Goal: Task Accomplishment & Management: Use online tool/utility

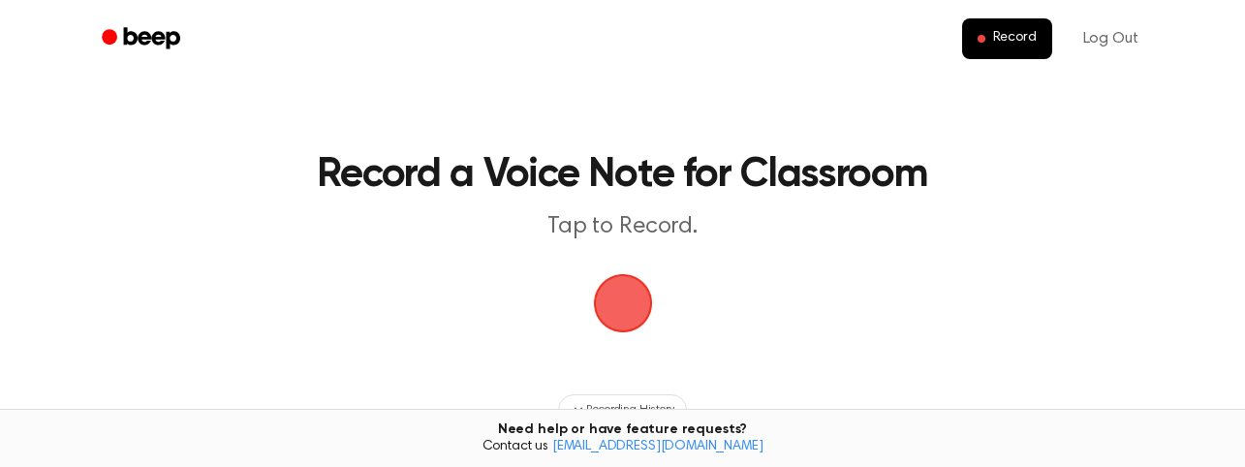
click at [627, 302] on span "button" at bounding box center [623, 303] width 96 height 96
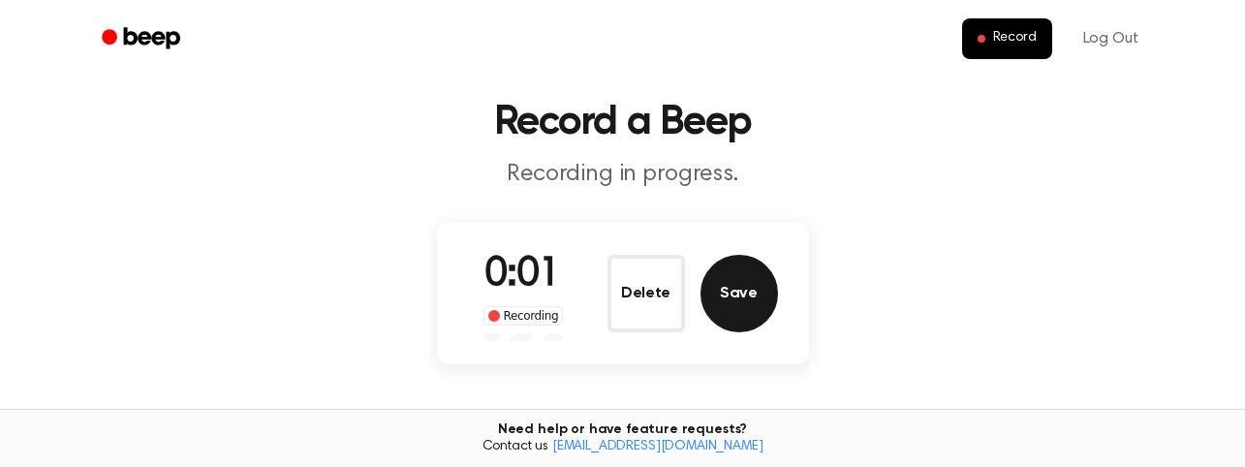
scroll to position [54, 0]
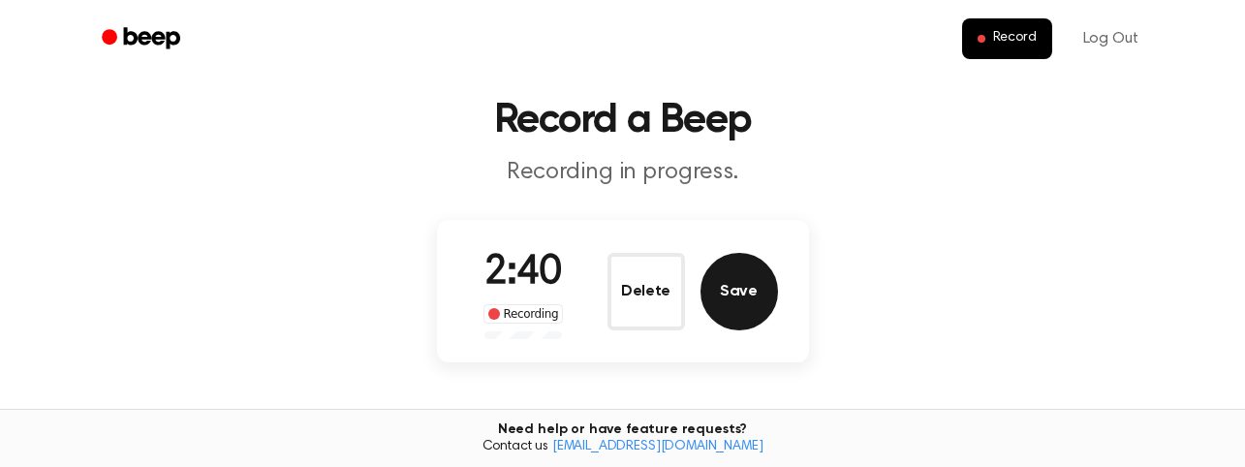
click at [740, 284] on button "Save" at bounding box center [740, 292] width 78 height 78
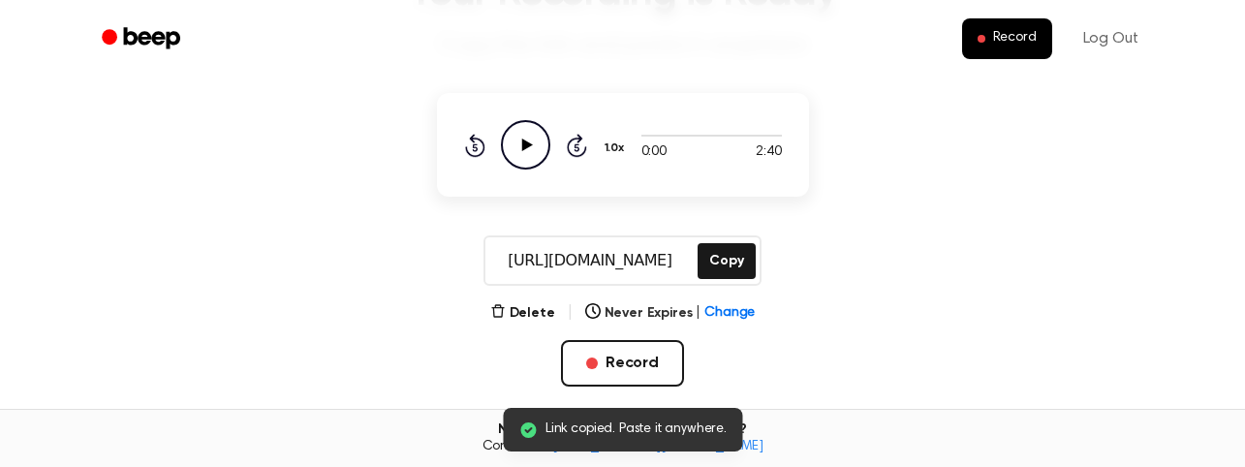
scroll to position [180, 0]
click at [709, 253] on button "Copy" at bounding box center [726, 262] width 57 height 36
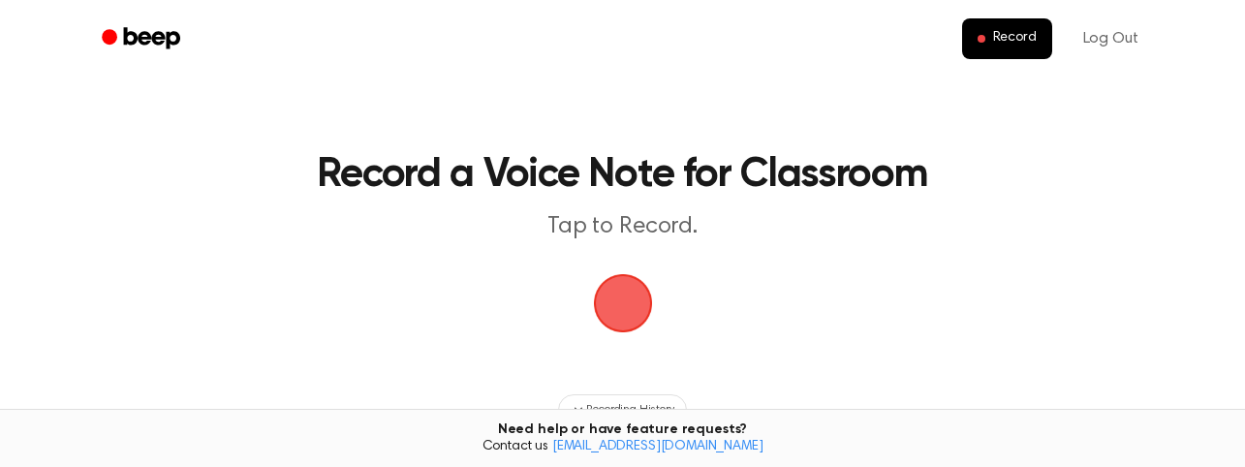
click at [632, 310] on span "button" at bounding box center [623, 304] width 78 height 78
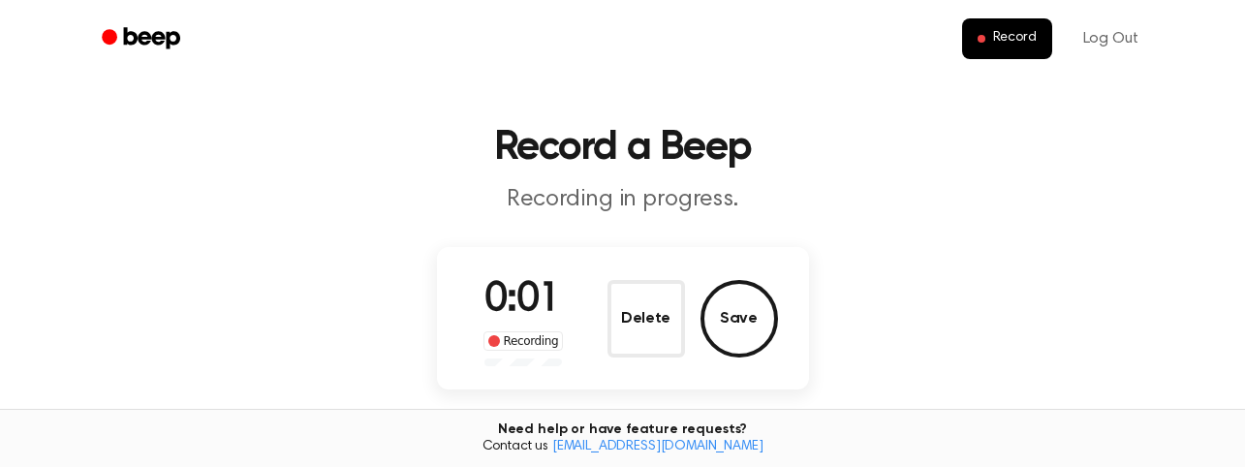
scroll to position [35, 0]
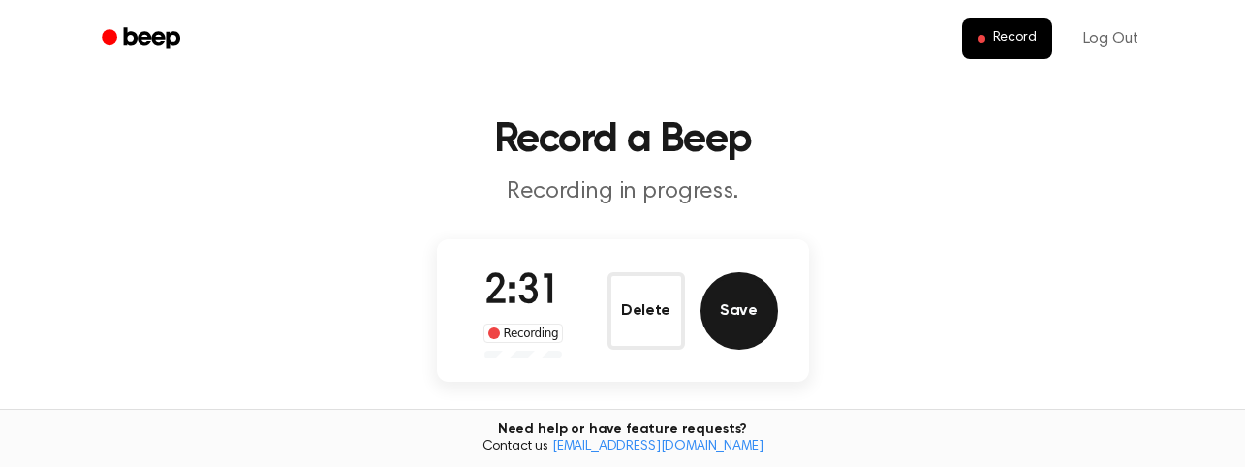
click at [747, 298] on button "Save" at bounding box center [740, 311] width 78 height 78
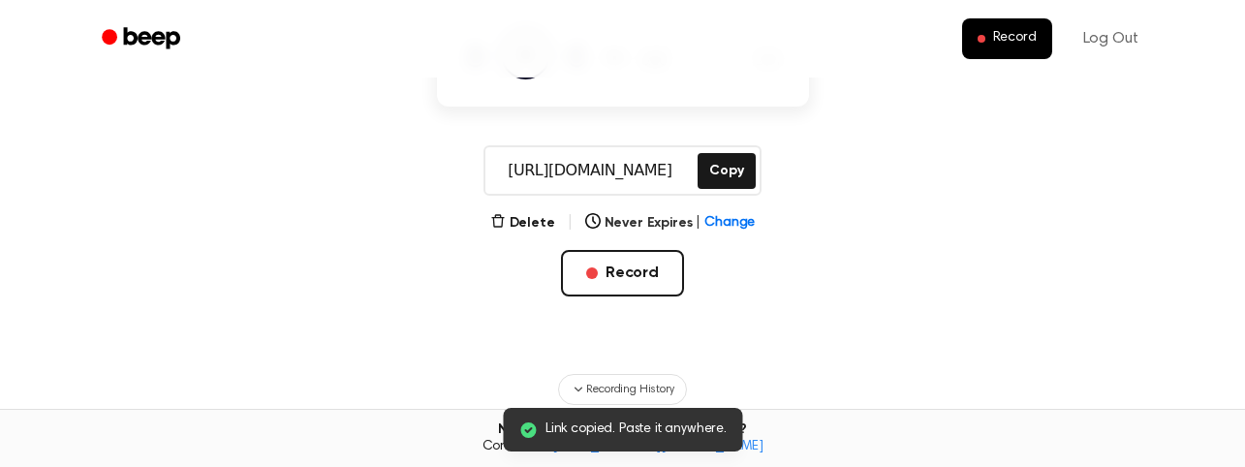
scroll to position [275, 0]
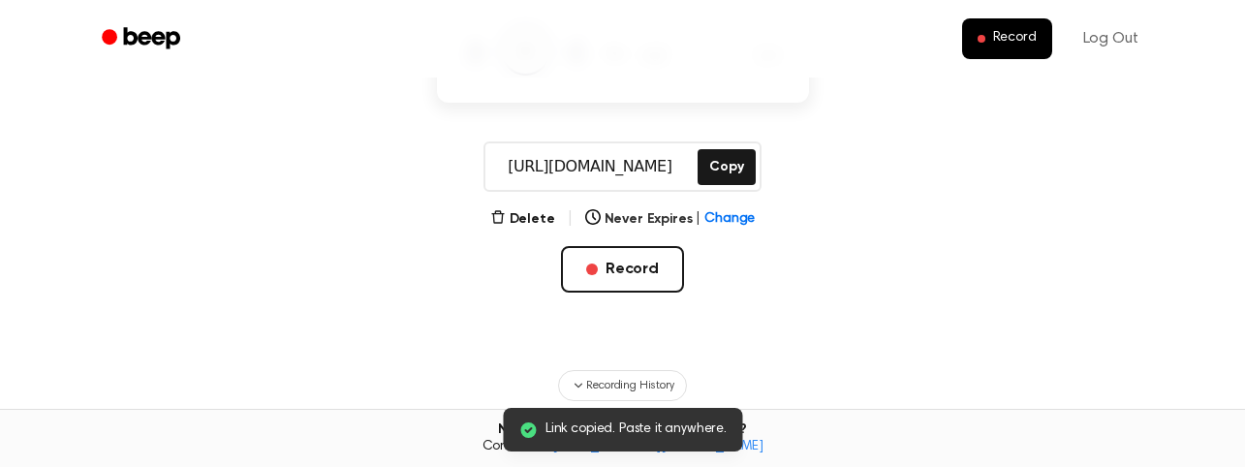
click at [587, 167] on input "[URL][DOMAIN_NAME]" at bounding box center [590, 166] width 208 height 47
click at [721, 182] on button "Copy" at bounding box center [726, 167] width 57 height 36
click at [722, 172] on button "Copy" at bounding box center [726, 167] width 57 height 36
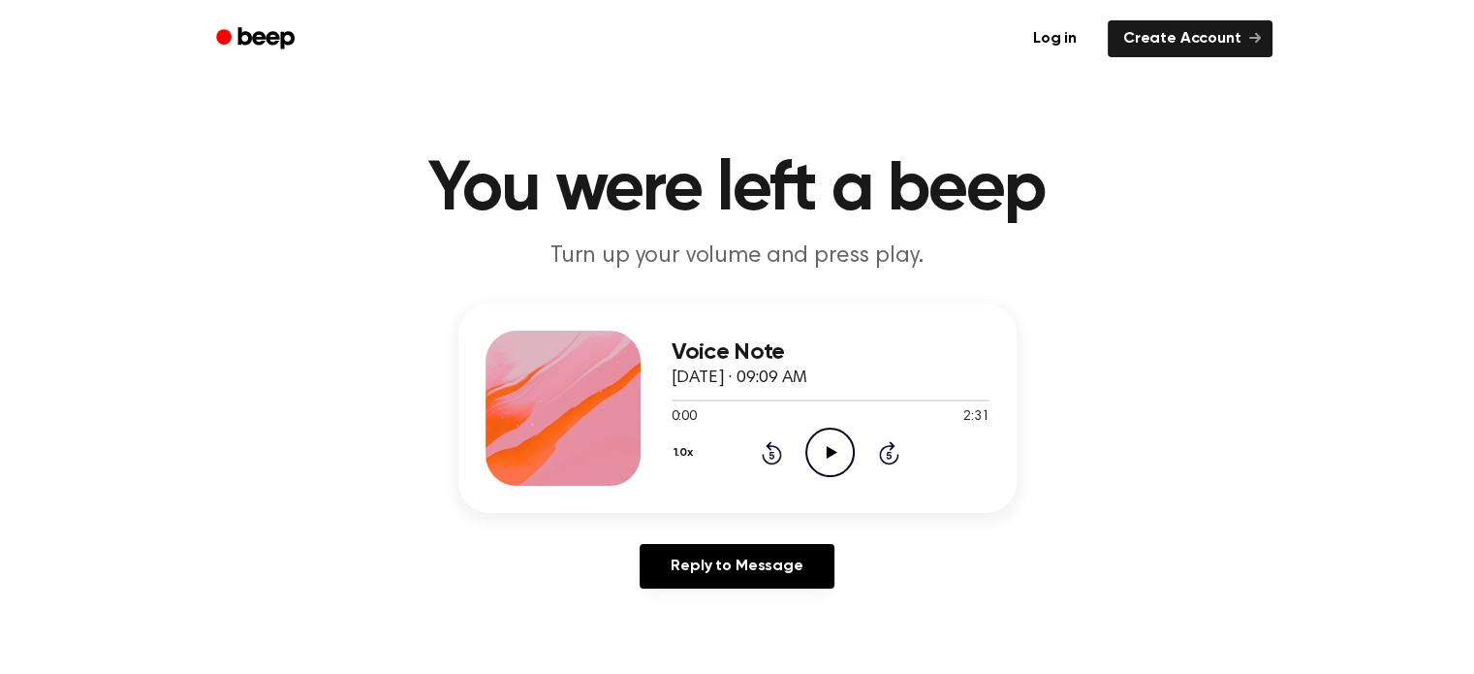
click at [806, 448] on circle at bounding box center [829, 451] width 47 height 47
click at [833, 456] on icon at bounding box center [830, 452] width 9 height 13
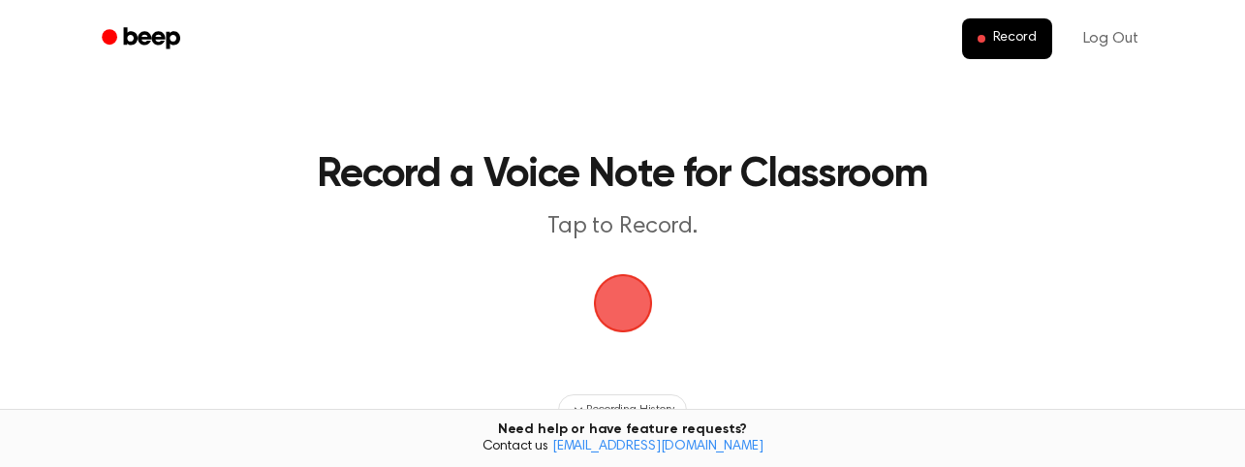
click at [614, 277] on span "button" at bounding box center [623, 303] width 54 height 54
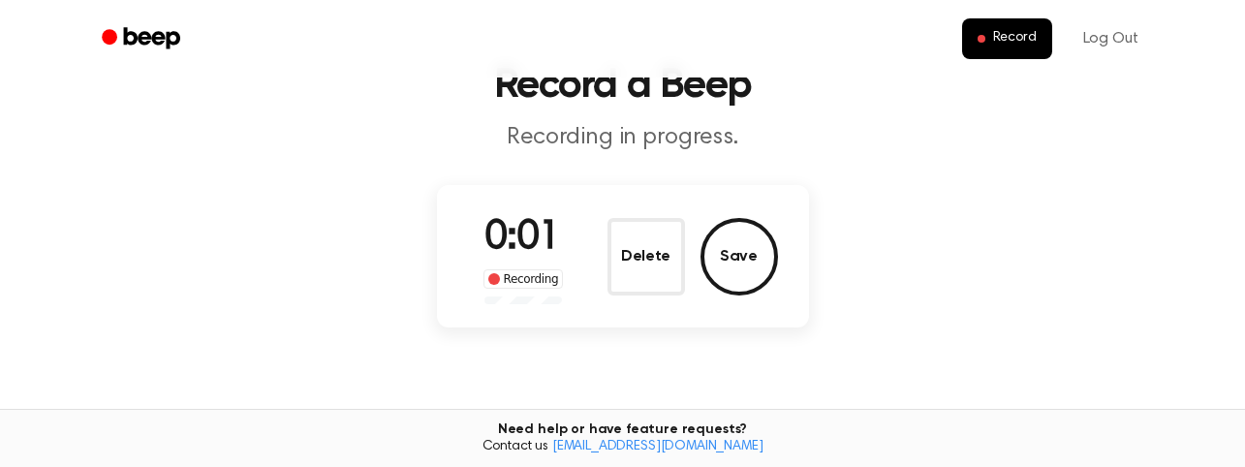
scroll to position [101, 0]
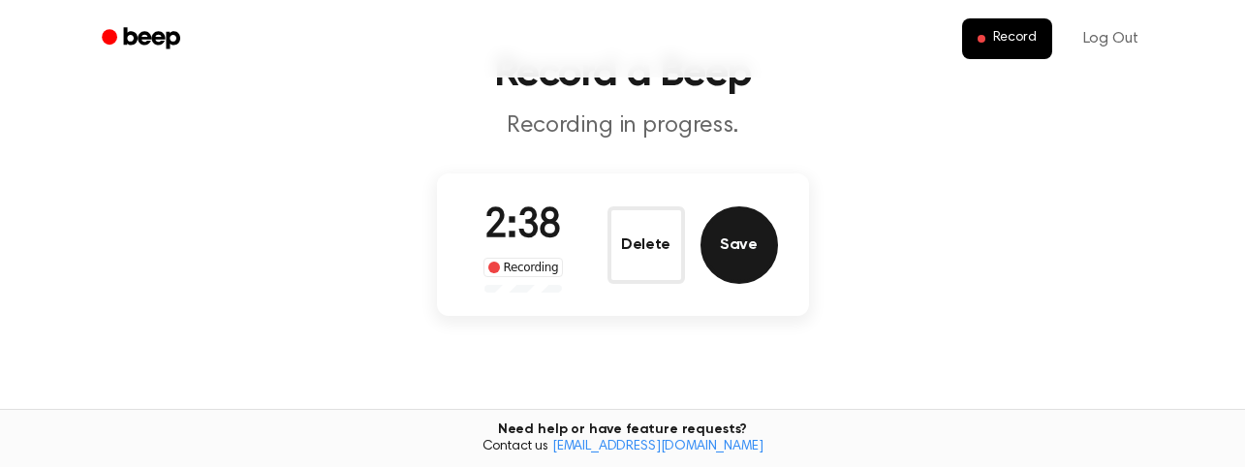
click at [741, 246] on button "Save" at bounding box center [740, 245] width 78 height 78
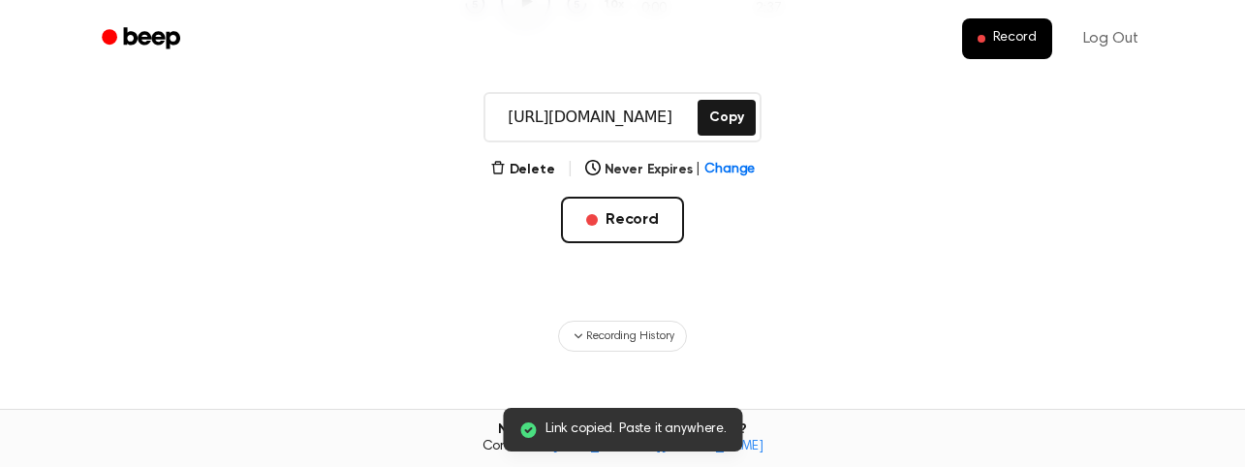
scroll to position [361, 0]
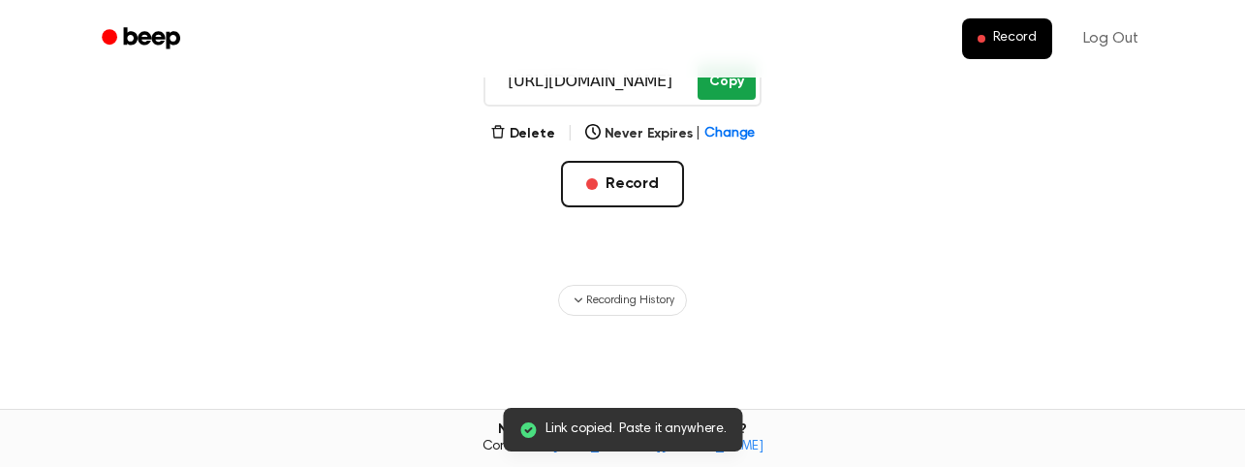
click at [717, 84] on button "Copy" at bounding box center [726, 82] width 57 height 36
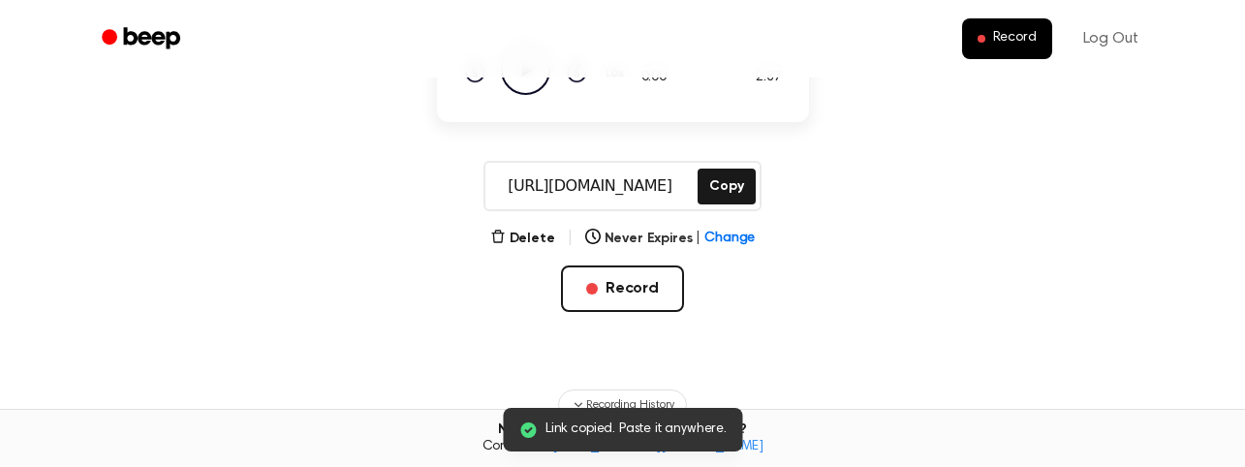
scroll to position [246, 0]
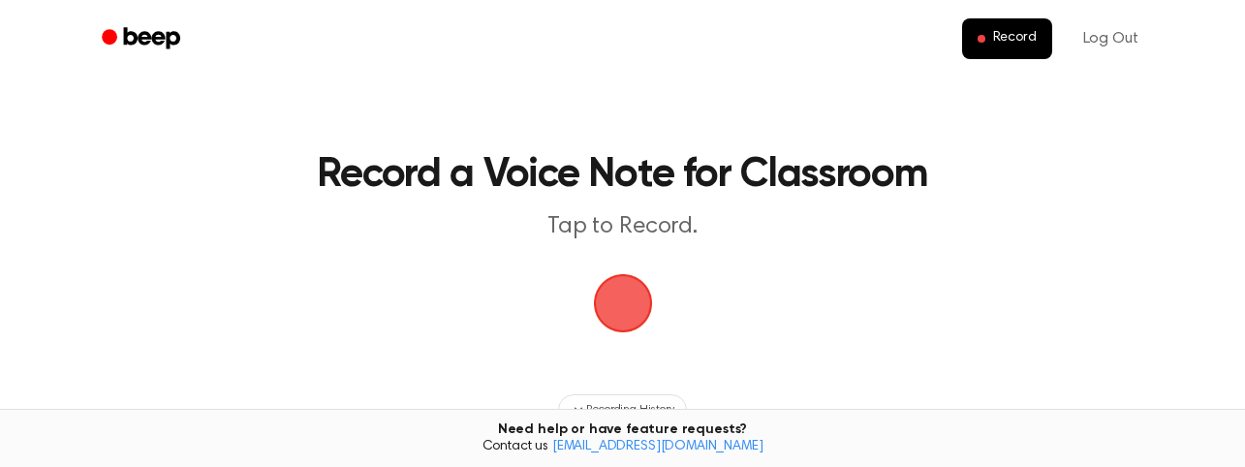
click at [623, 323] on span "button" at bounding box center [623, 304] width 78 height 78
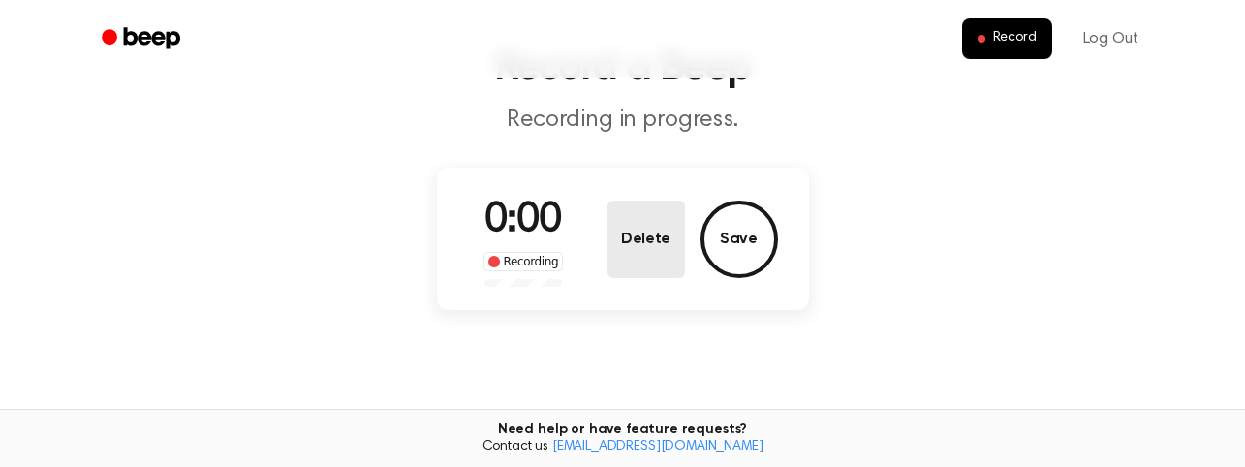
scroll to position [108, 0]
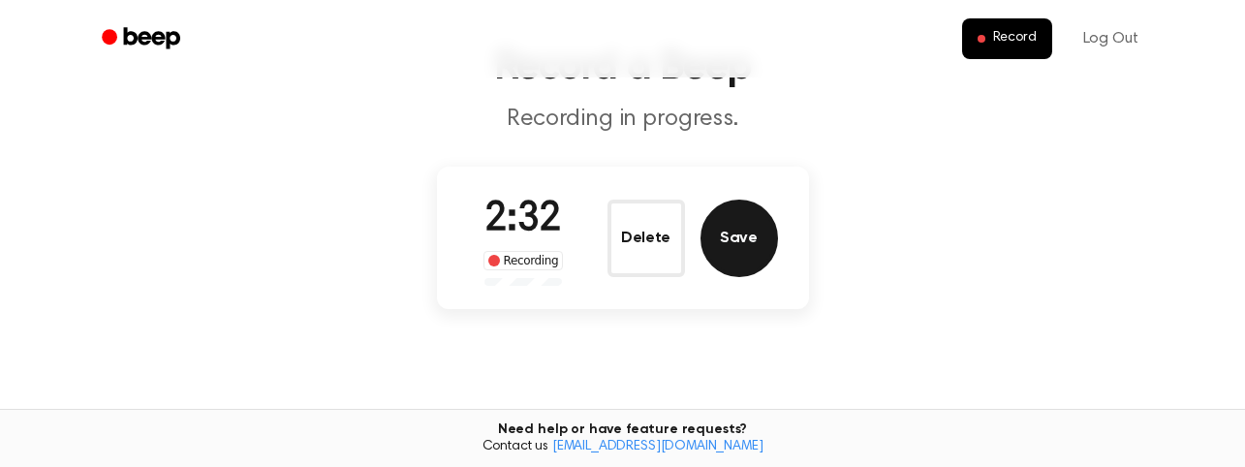
click at [737, 244] on button "Save" at bounding box center [740, 239] width 78 height 78
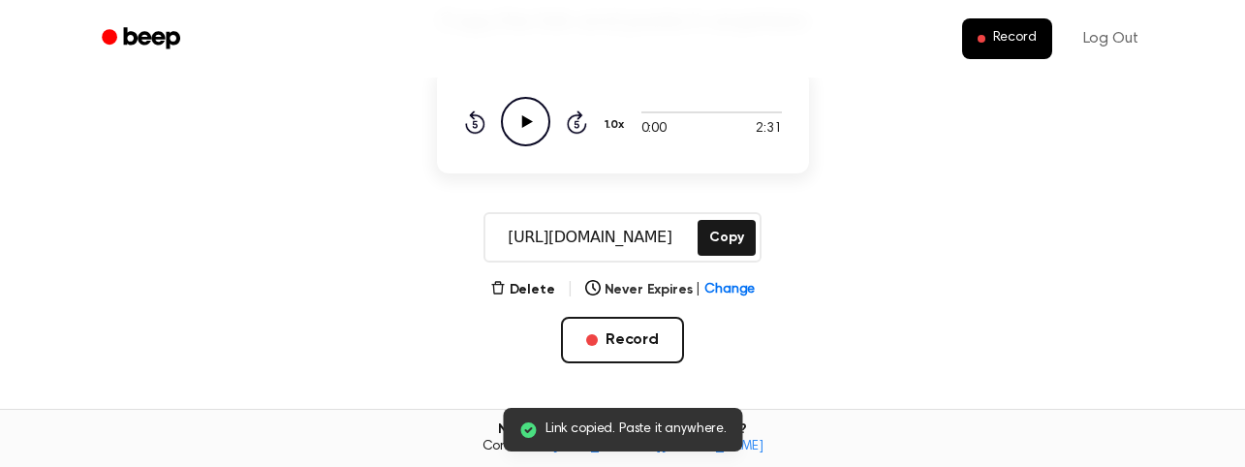
scroll to position [202, 0]
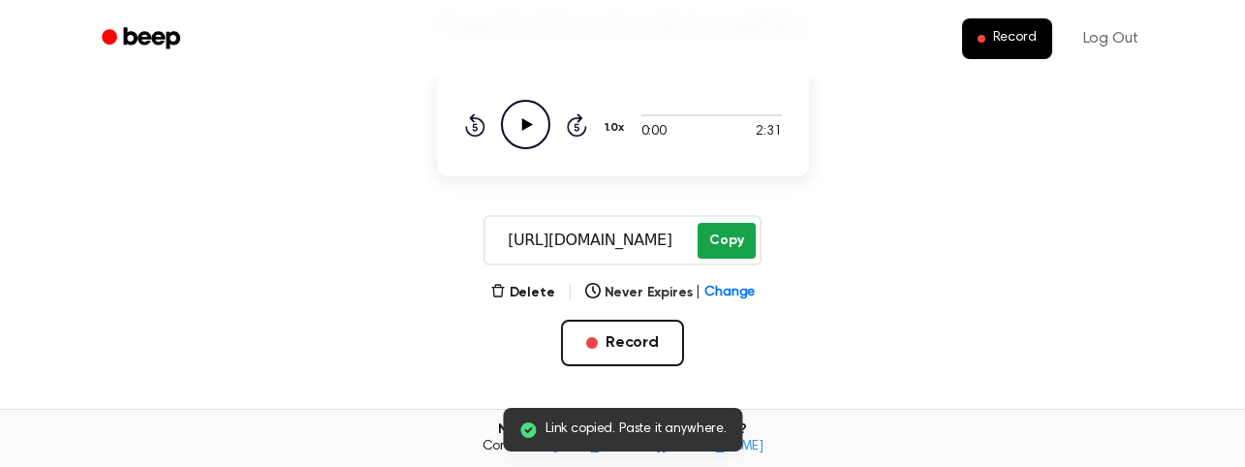
click at [720, 242] on button "Copy" at bounding box center [726, 241] width 57 height 36
click at [724, 242] on button "Copy" at bounding box center [726, 241] width 57 height 36
